Goal: Information Seeking & Learning: Get advice/opinions

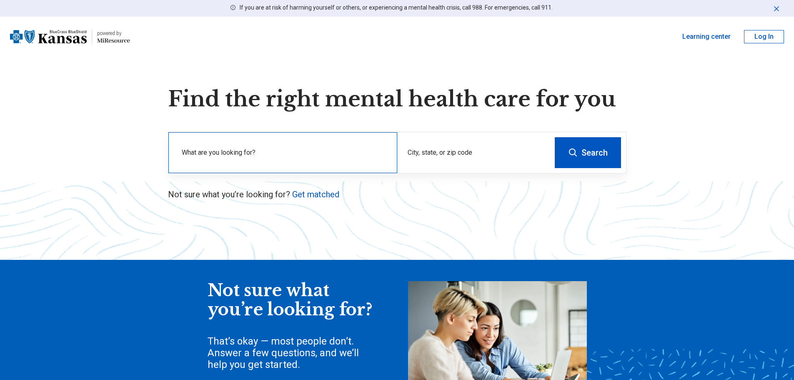
click at [273, 155] on label "What are you looking for?" at bounding box center [284, 152] width 205 height 10
click at [257, 157] on input "text" at bounding box center [284, 157] width 205 height 10
click at [308, 193] on link "Get matched" at bounding box center [315, 194] width 47 height 10
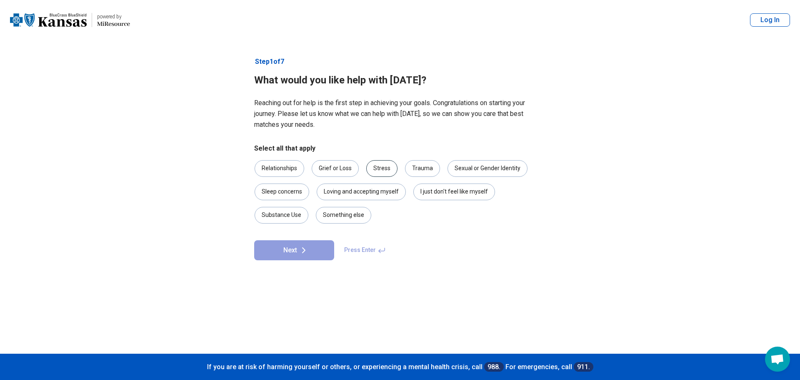
click at [389, 172] on div "Stress" at bounding box center [381, 168] width 31 height 17
click at [439, 190] on div "I just don't feel like myself" at bounding box center [454, 191] width 82 height 17
click at [299, 248] on icon at bounding box center [304, 250] width 10 height 10
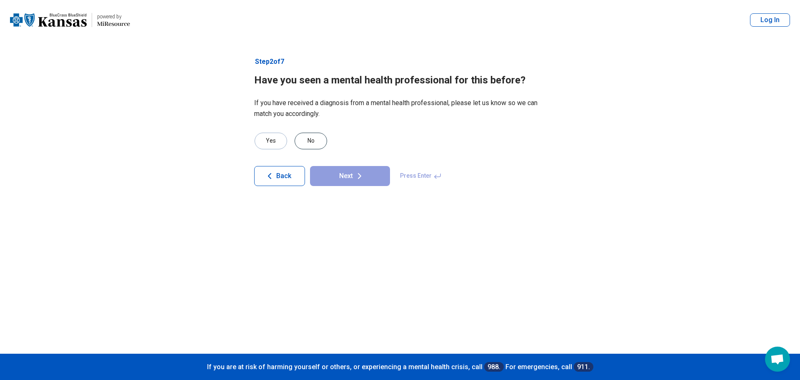
click at [305, 141] on div "No" at bounding box center [311, 140] width 32 height 17
click at [357, 178] on icon at bounding box center [360, 176] width 10 height 10
click at [266, 145] on div "Yes" at bounding box center [271, 140] width 32 height 17
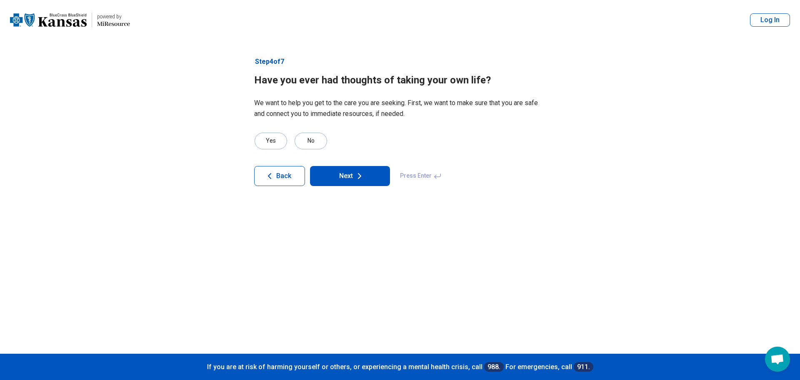
click at [375, 177] on button "Next" at bounding box center [350, 176] width 80 height 20
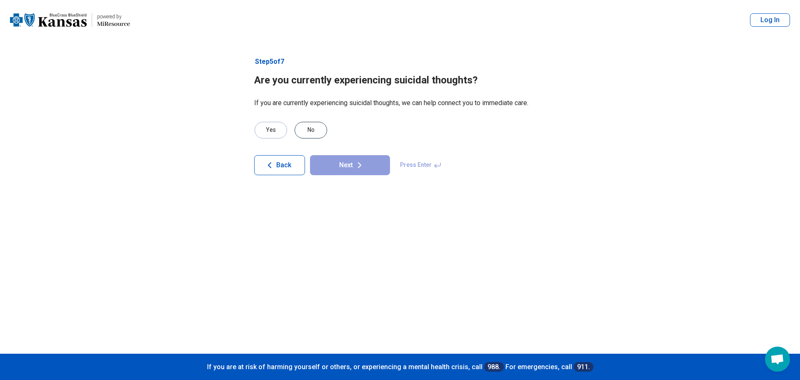
click at [322, 125] on div "No" at bounding box center [311, 130] width 32 height 17
click at [348, 162] on button "Next" at bounding box center [350, 165] width 80 height 20
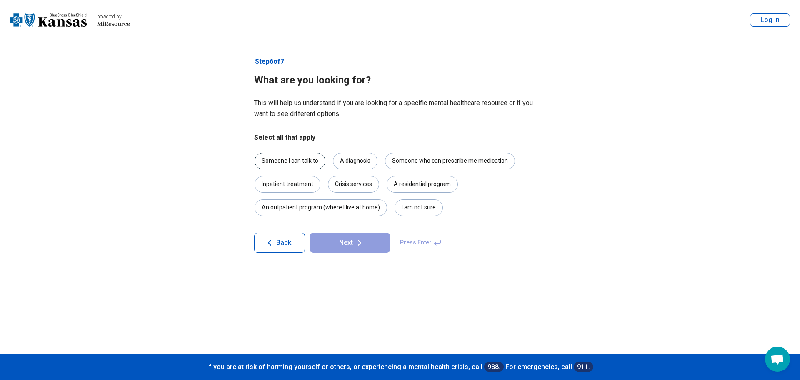
click at [299, 161] on div "Someone I can talk to" at bounding box center [290, 160] width 71 height 17
click at [431, 157] on div "Someone who can prescribe me medication" at bounding box center [450, 160] width 130 height 17
click at [415, 207] on div "I am not sure" at bounding box center [419, 207] width 48 height 17
click at [370, 240] on button "Next" at bounding box center [350, 242] width 80 height 20
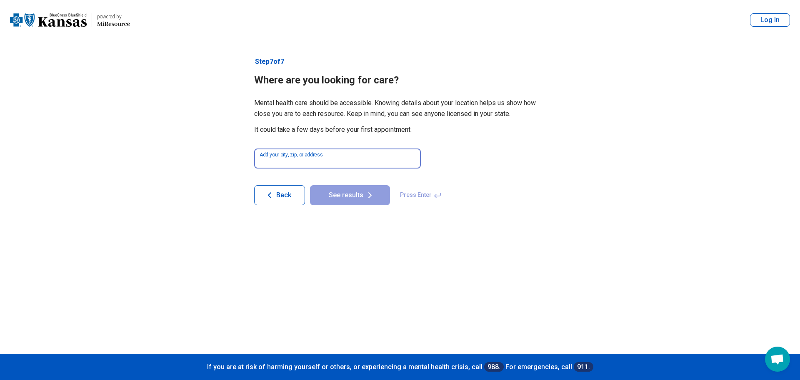
click at [314, 164] on input at bounding box center [337, 158] width 167 height 20
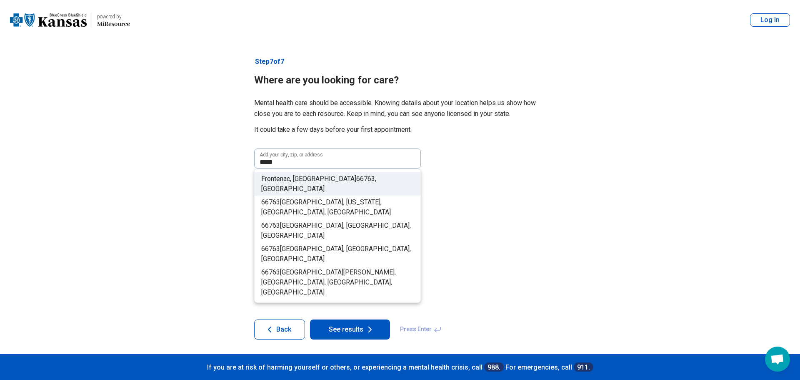
click at [356, 177] on span "66763" at bounding box center [365, 179] width 19 height 8
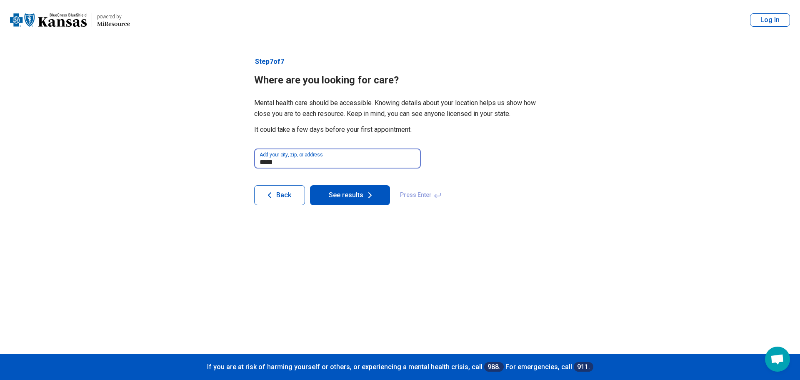
type input "**********"
click at [336, 195] on button "See results" at bounding box center [350, 195] width 80 height 20
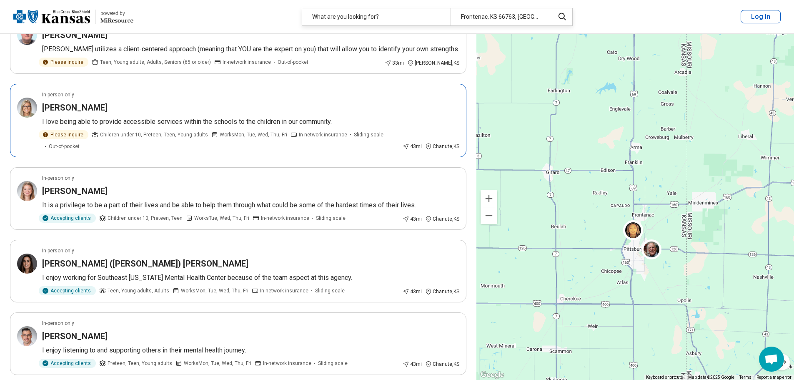
scroll to position [333, 0]
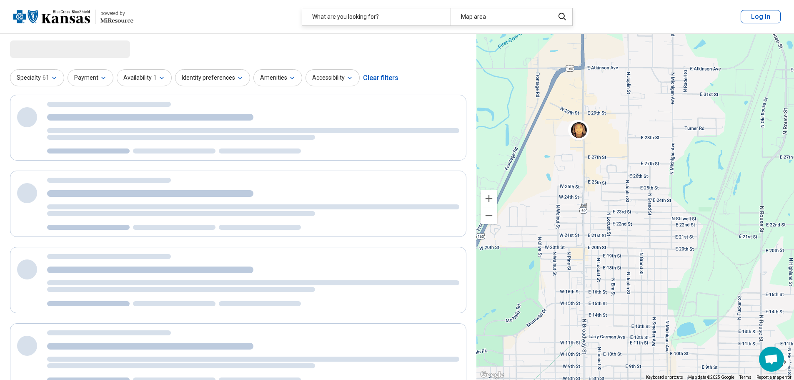
drag, startPoint x: 640, startPoint y: 97, endPoint x: 637, endPoint y: 213, distance: 115.8
click at [637, 213] on div "4 2 2" at bounding box center [634, 207] width 317 height 346
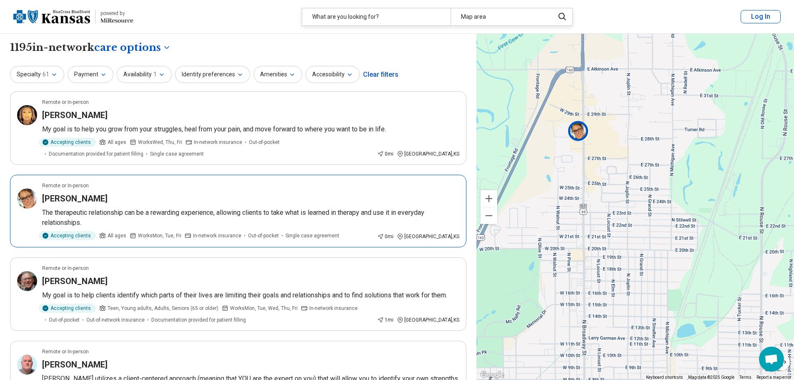
click at [579, 132] on img at bounding box center [578, 130] width 20 height 20
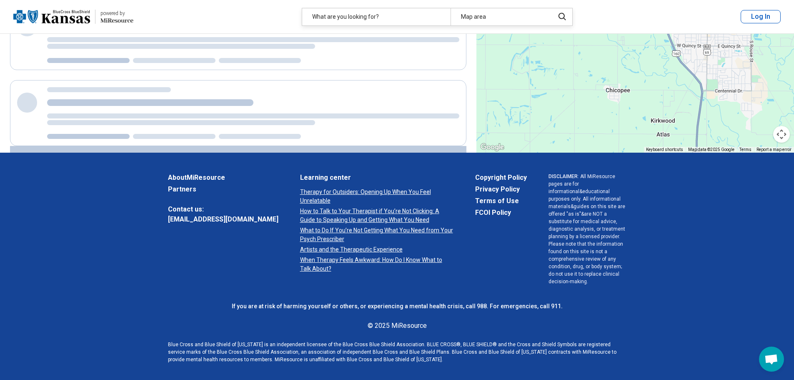
scroll to position [78, 0]
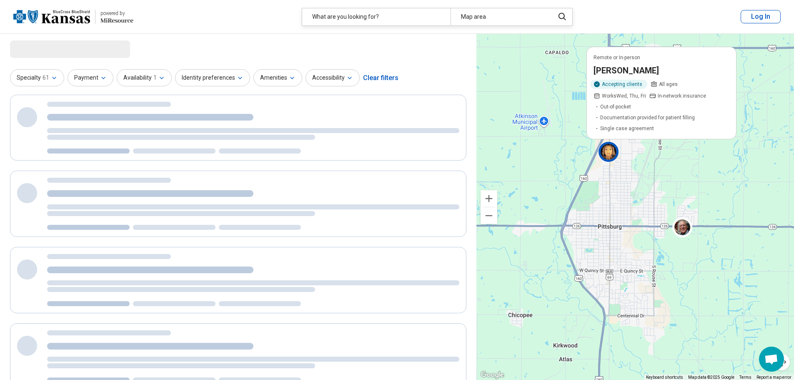
drag, startPoint x: 714, startPoint y: 210, endPoint x: 581, endPoint y: 205, distance: 133.0
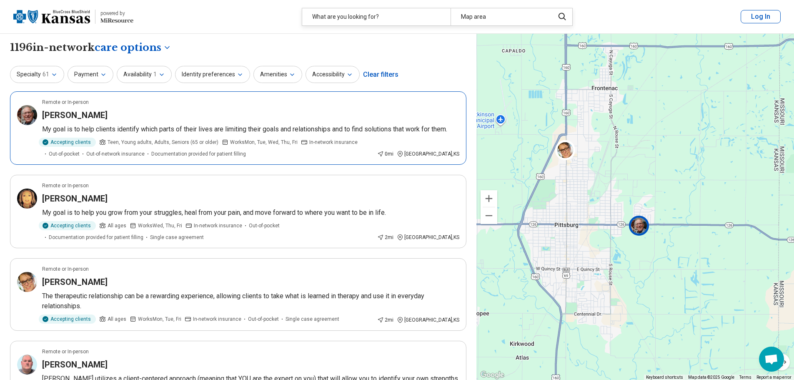
click at [642, 230] on img at bounding box center [639, 225] width 20 height 20
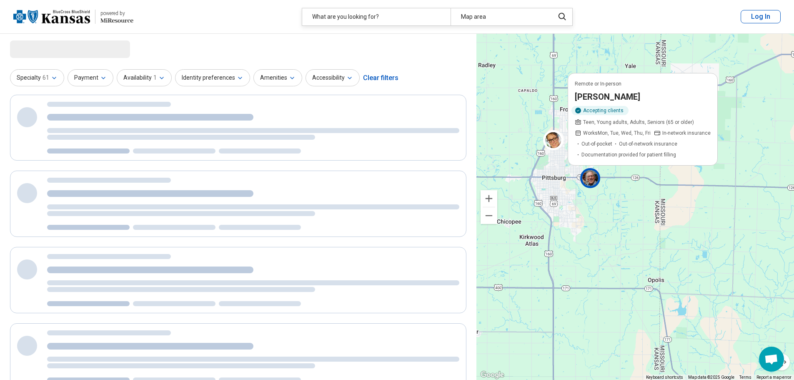
drag, startPoint x: 729, startPoint y: 278, endPoint x: 599, endPoint y: 189, distance: 158.0
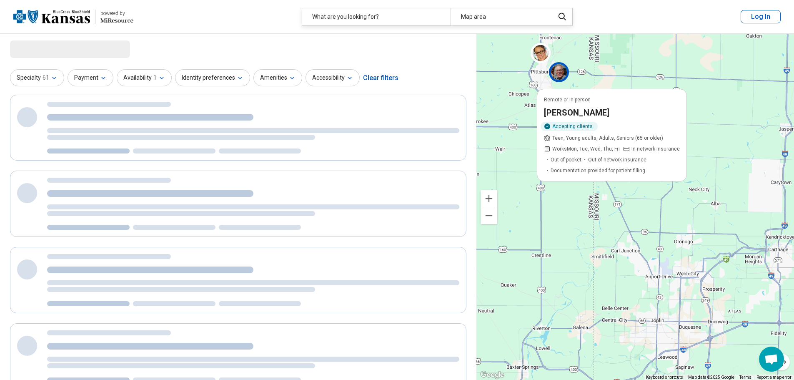
drag, startPoint x: 621, startPoint y: 281, endPoint x: 604, endPoint y: 167, distance: 114.5
click at [604, 165] on div "Remote or In-person James Orwig Accepting clients Teen, Young adults, Adults, S…" at bounding box center [634, 207] width 317 height 346
select select "***"
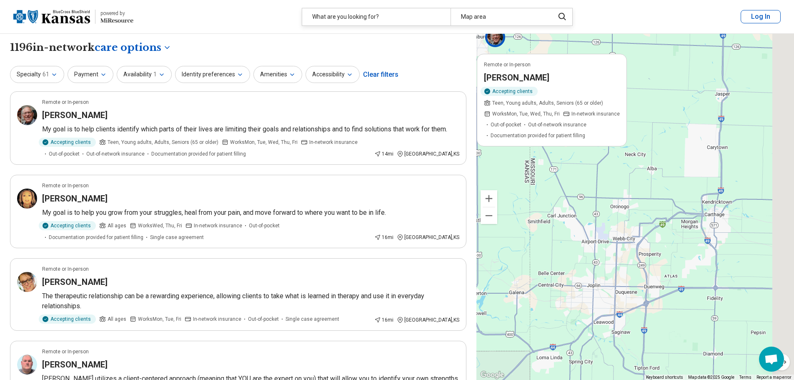
drag, startPoint x: 619, startPoint y: 204, endPoint x: 615, endPoint y: 202, distance: 4.7
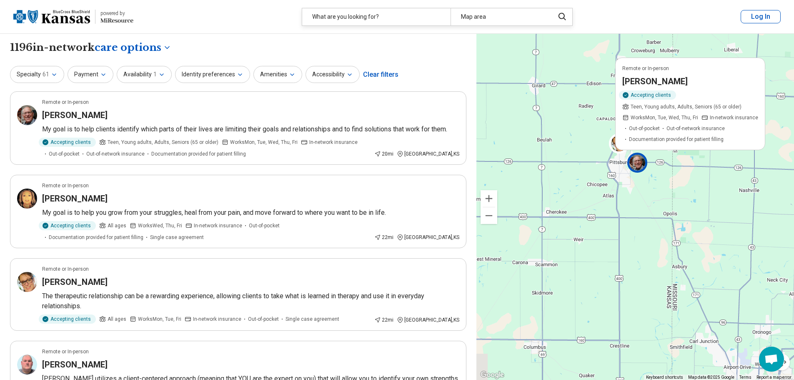
drag, startPoint x: 532, startPoint y: 172, endPoint x: 692, endPoint y: 310, distance: 210.9
click at [692, 310] on div "Remote or In-person James Orwig Accepting clients Teen, Young adults, Adults, S…" at bounding box center [634, 207] width 317 height 346
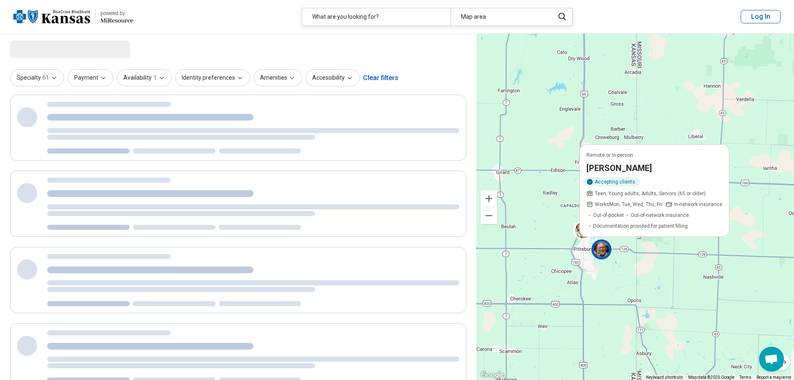
drag, startPoint x: 670, startPoint y: 198, endPoint x: 632, endPoint y: 283, distance: 92.9
click at [632, 283] on div "Remote or In-person James Orwig Accepting clients Teen, Young adults, Adults, S…" at bounding box center [634, 207] width 317 height 346
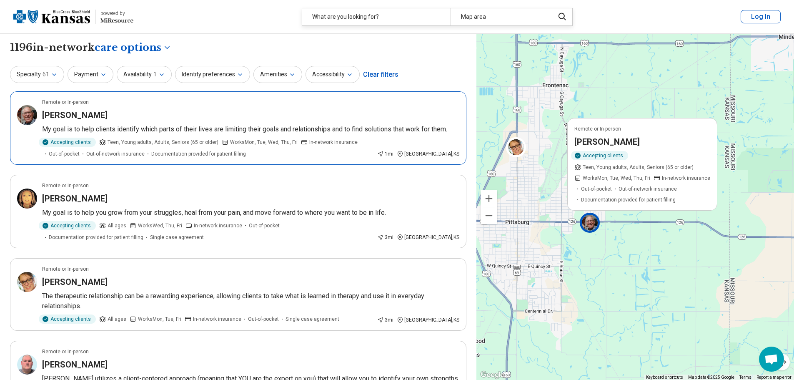
click at [24, 110] on img at bounding box center [27, 115] width 20 height 20
click at [73, 202] on h3 "[PERSON_NAME]" at bounding box center [74, 198] width 65 height 12
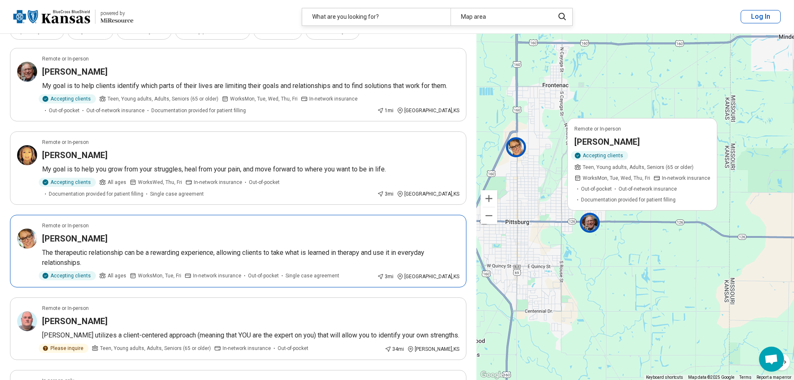
scroll to position [125, 0]
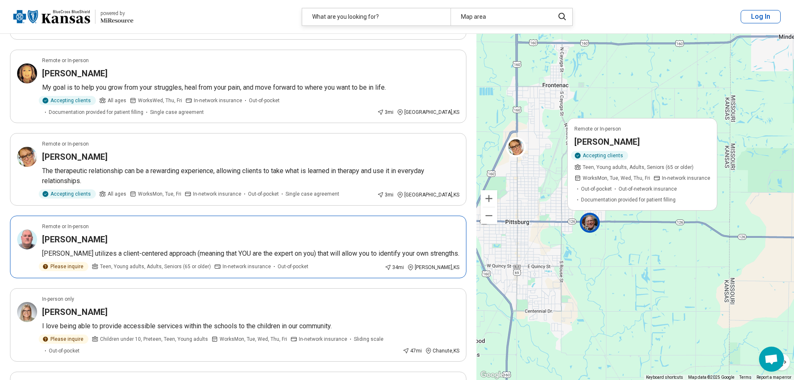
click at [122, 236] on div "Eric Schoenecker" at bounding box center [250, 239] width 417 height 12
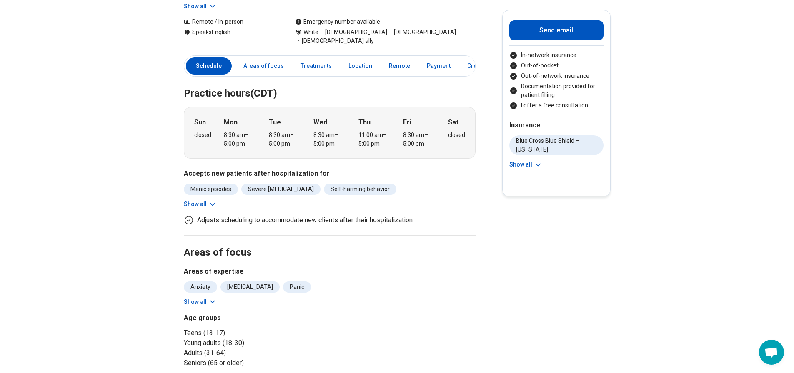
scroll to position [250, 0]
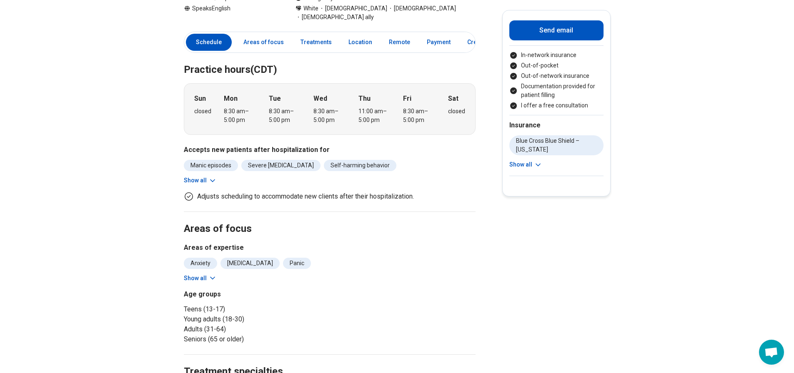
click at [208, 176] on button "Show all" at bounding box center [200, 180] width 33 height 9
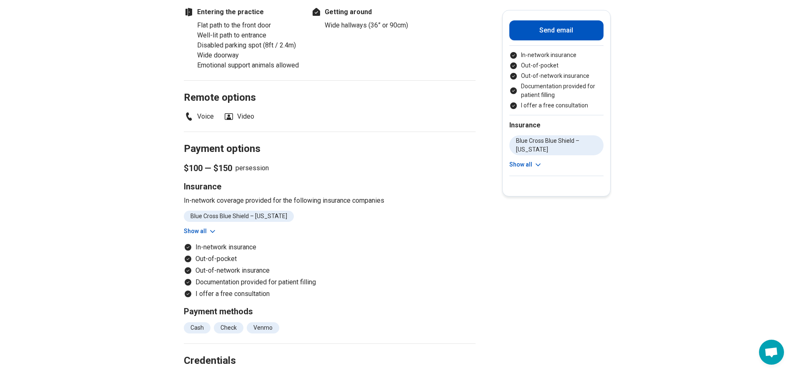
scroll to position [875, 0]
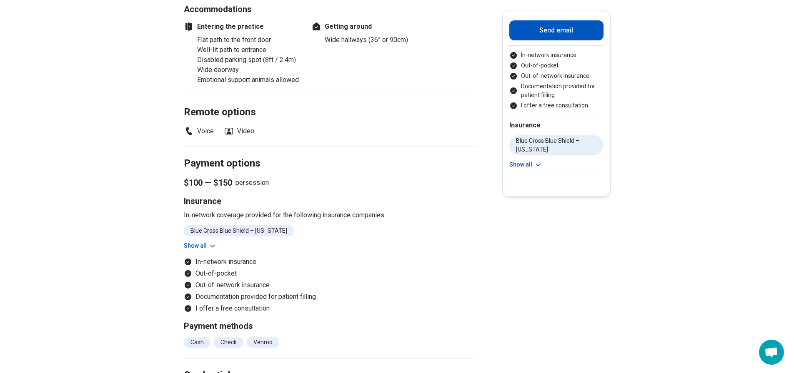
click at [205, 242] on button "Show all" at bounding box center [200, 246] width 33 height 9
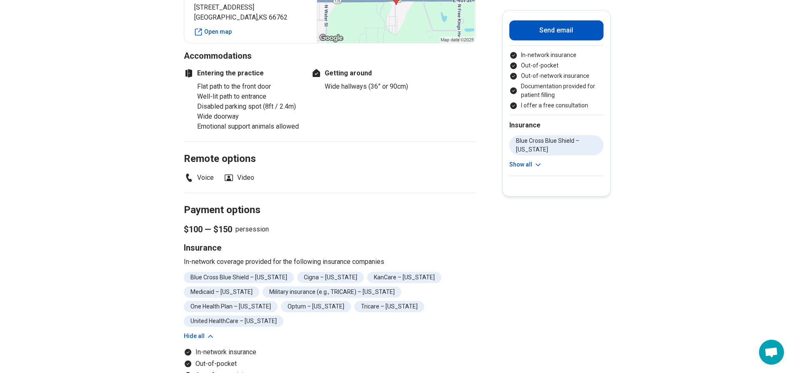
scroll to position [833, 0]
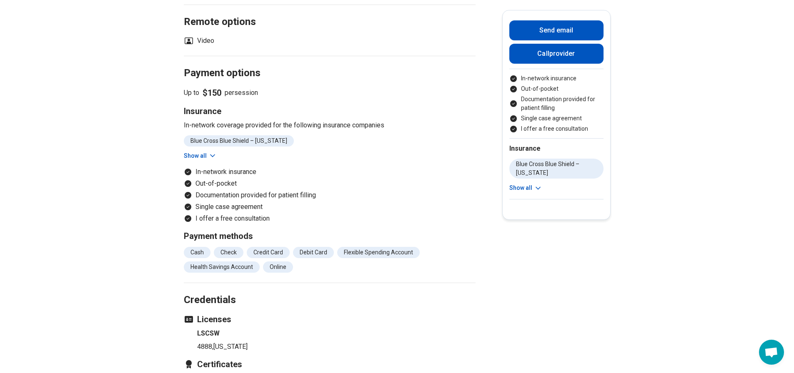
scroll to position [708, 0]
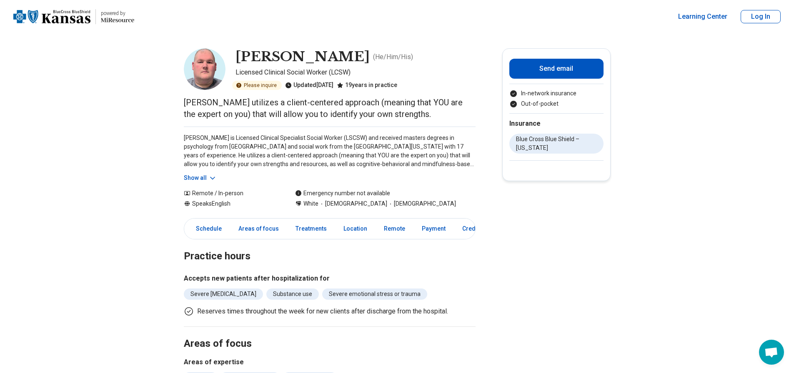
click at [205, 178] on button "Show all" at bounding box center [200, 178] width 33 height 9
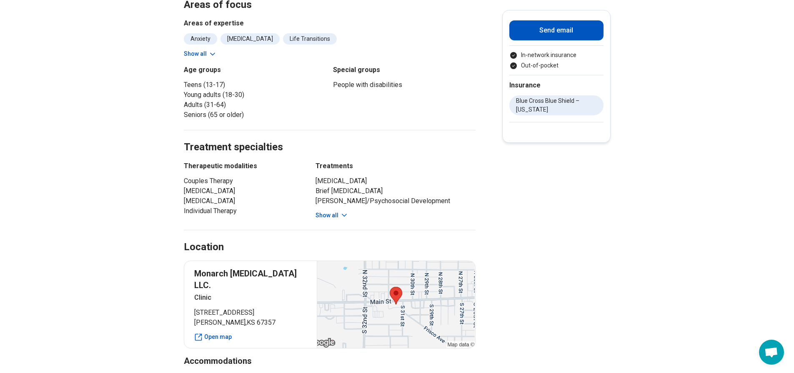
scroll to position [500, 0]
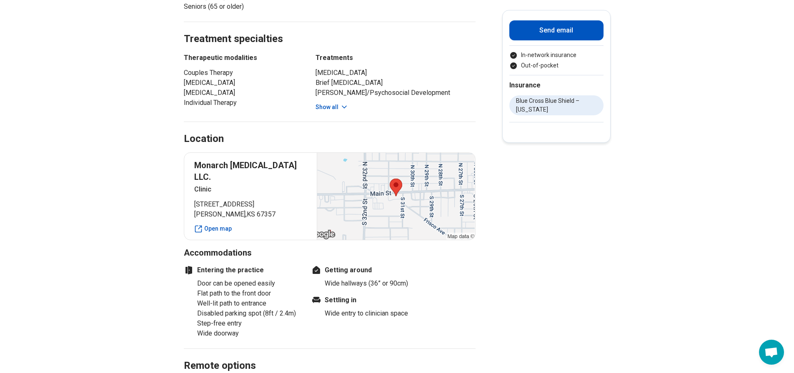
click at [321, 103] on button "Show all" at bounding box center [331, 107] width 33 height 9
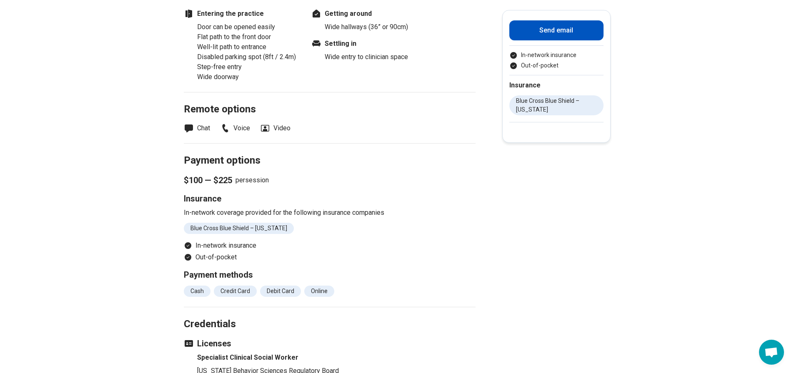
scroll to position [583, 0]
